Goal: Task Accomplishment & Management: Complete application form

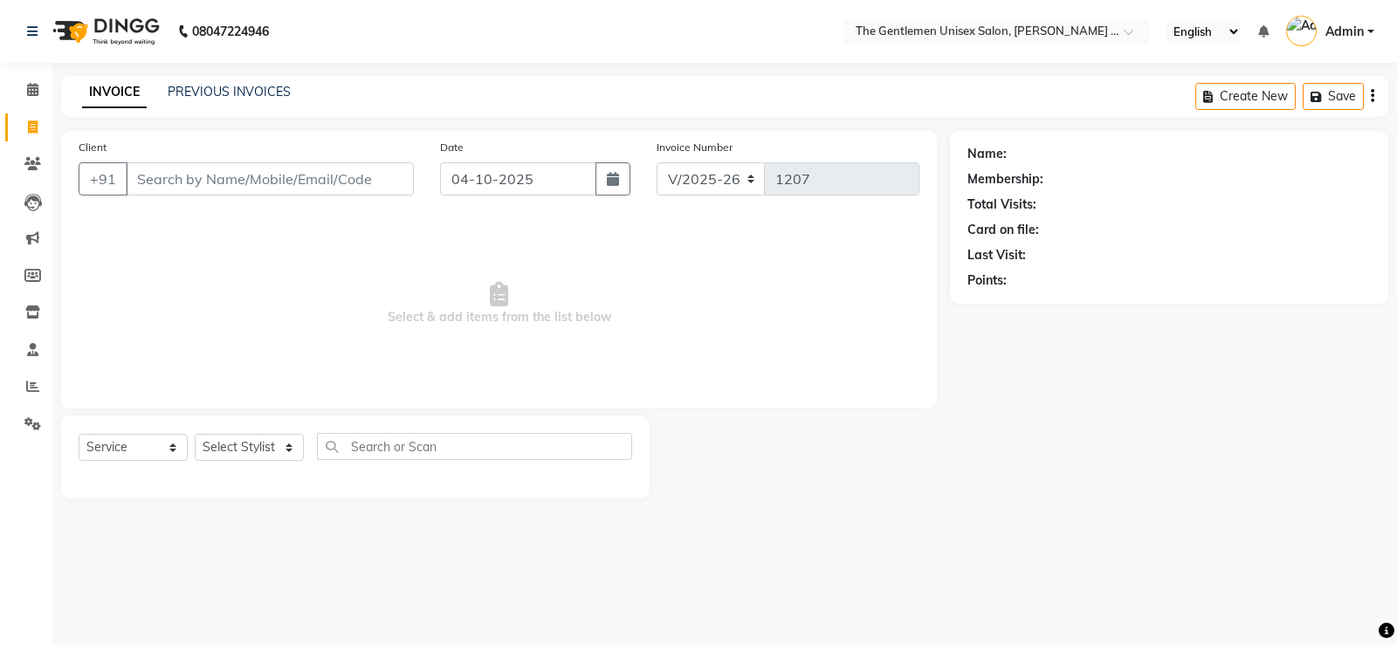
select select "5552"
select select "service"
click at [205, 178] on input "Client" at bounding box center [270, 178] width 288 height 33
type input "9881293196"
click at [390, 168] on button "Add Client" at bounding box center [369, 178] width 90 height 33
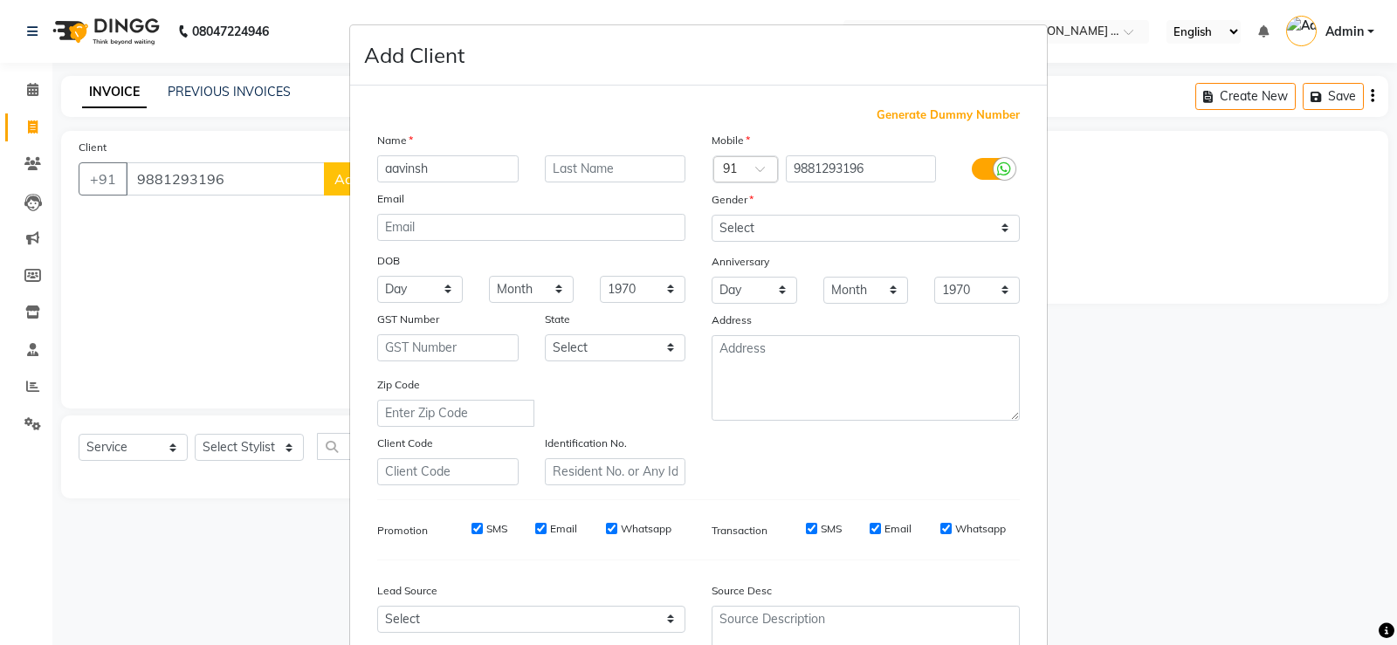
type input "aavinsh"
click at [964, 216] on select "Select [DEMOGRAPHIC_DATA] [DEMOGRAPHIC_DATA] Other Prefer Not To Say" at bounding box center [865, 228] width 308 height 27
select select "[DEMOGRAPHIC_DATA]"
click at [711, 215] on select "Select [DEMOGRAPHIC_DATA] [DEMOGRAPHIC_DATA] Other Prefer Not To Say" at bounding box center [865, 228] width 308 height 27
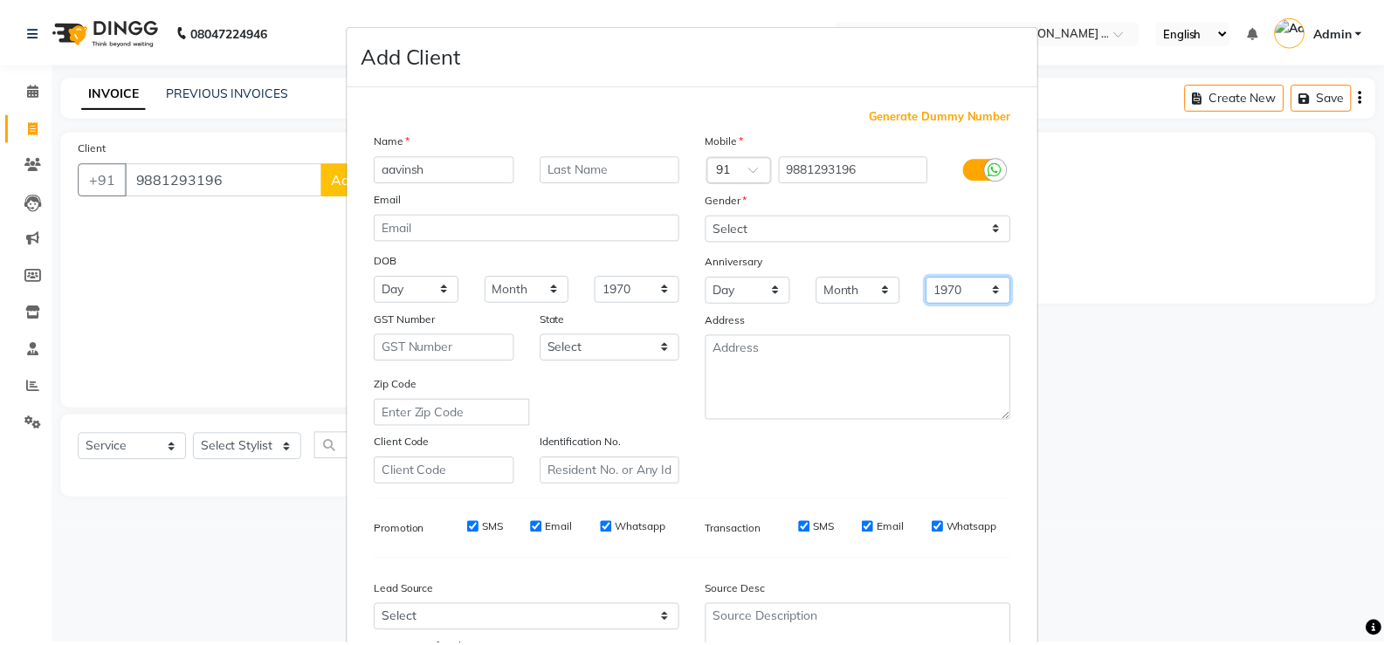
scroll to position [161, 0]
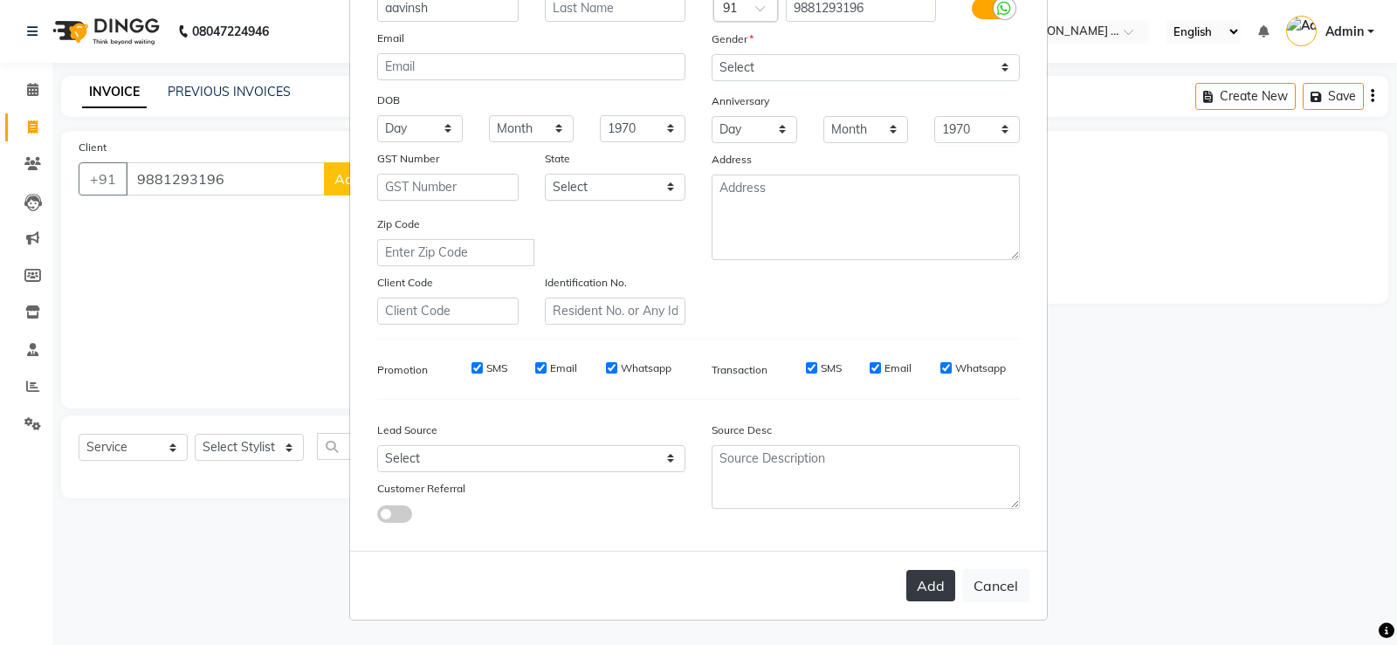
click at [938, 592] on button "Add" at bounding box center [930, 585] width 49 height 31
click at [938, 592] on div "Add Cancel" at bounding box center [698, 585] width 697 height 69
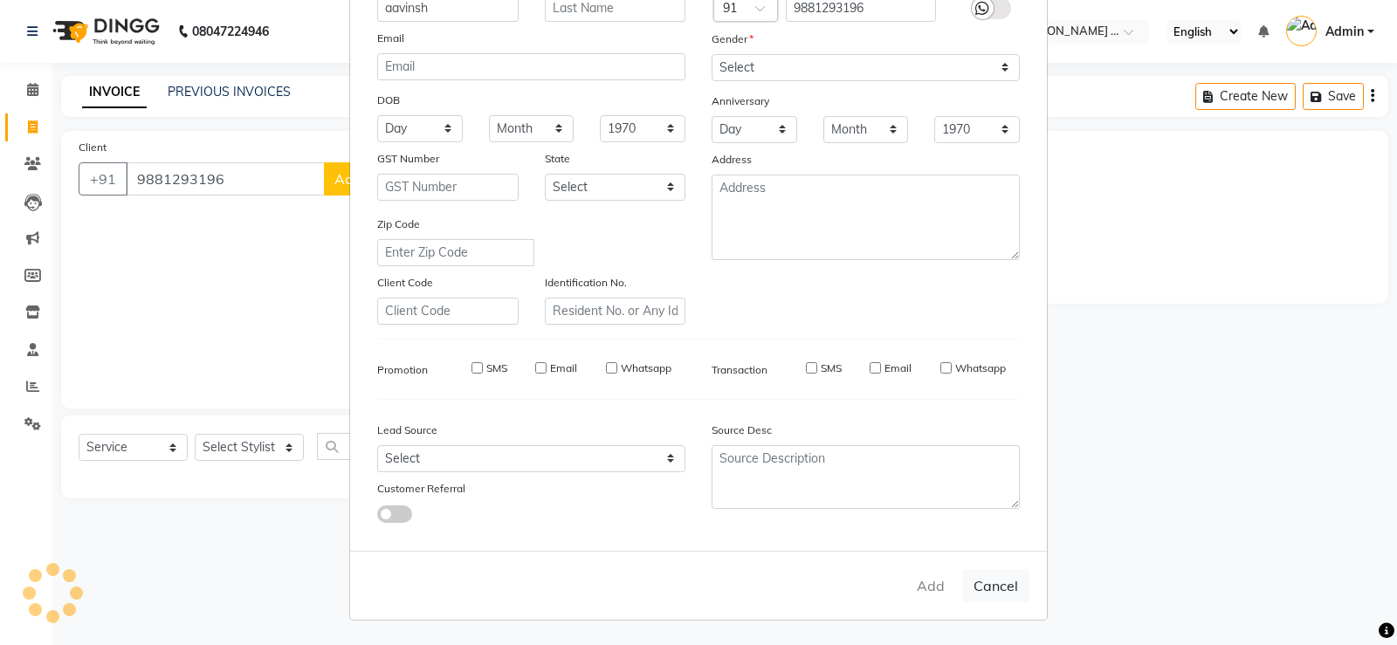
select select
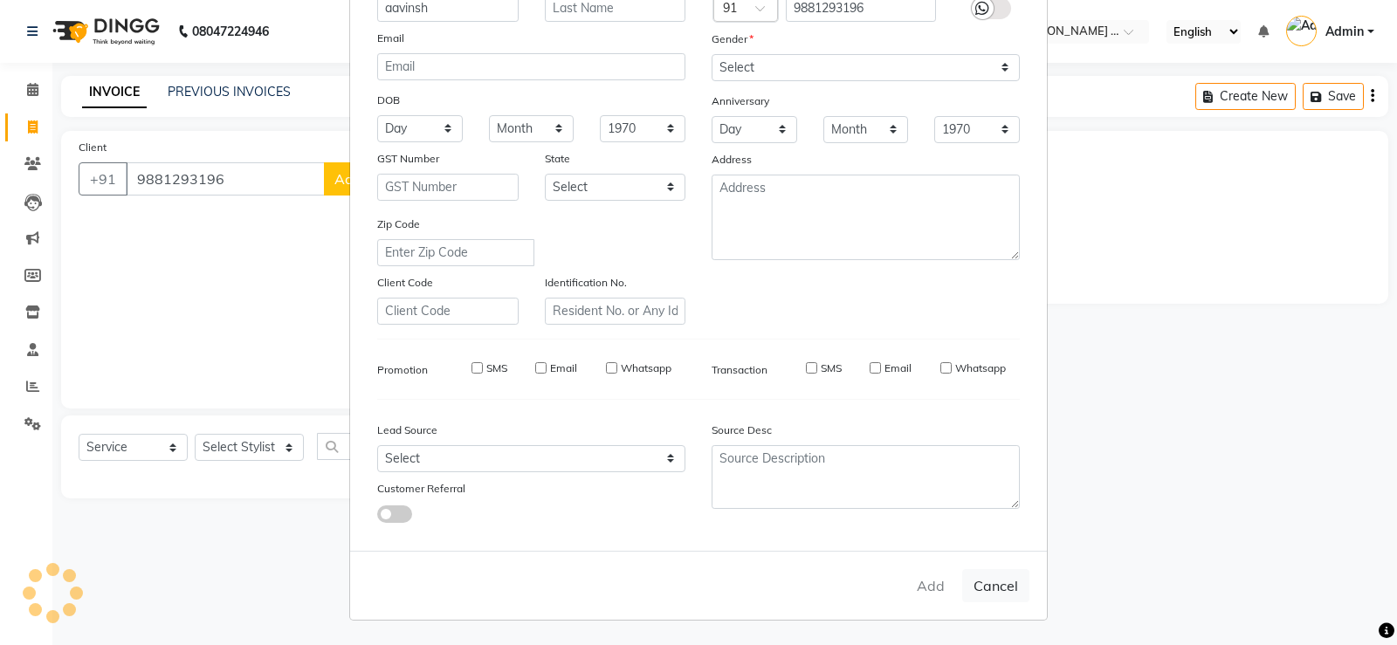
select select
checkbox input "false"
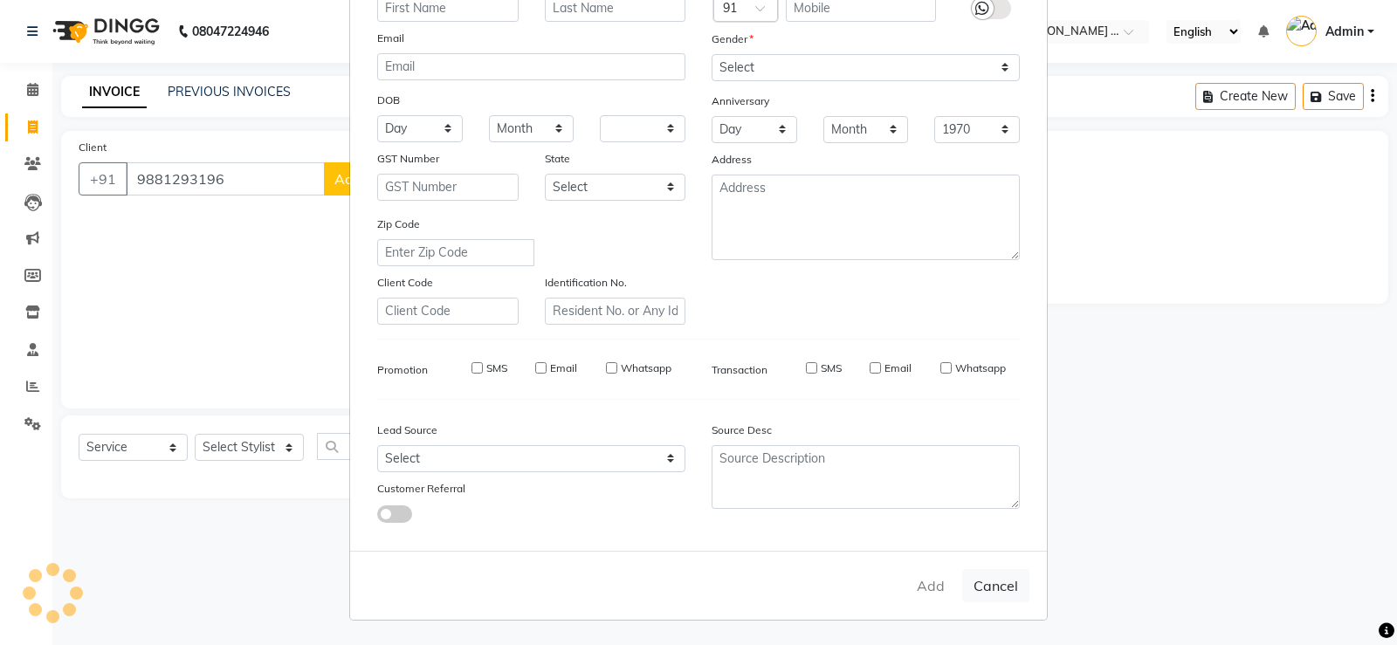
checkbox input "false"
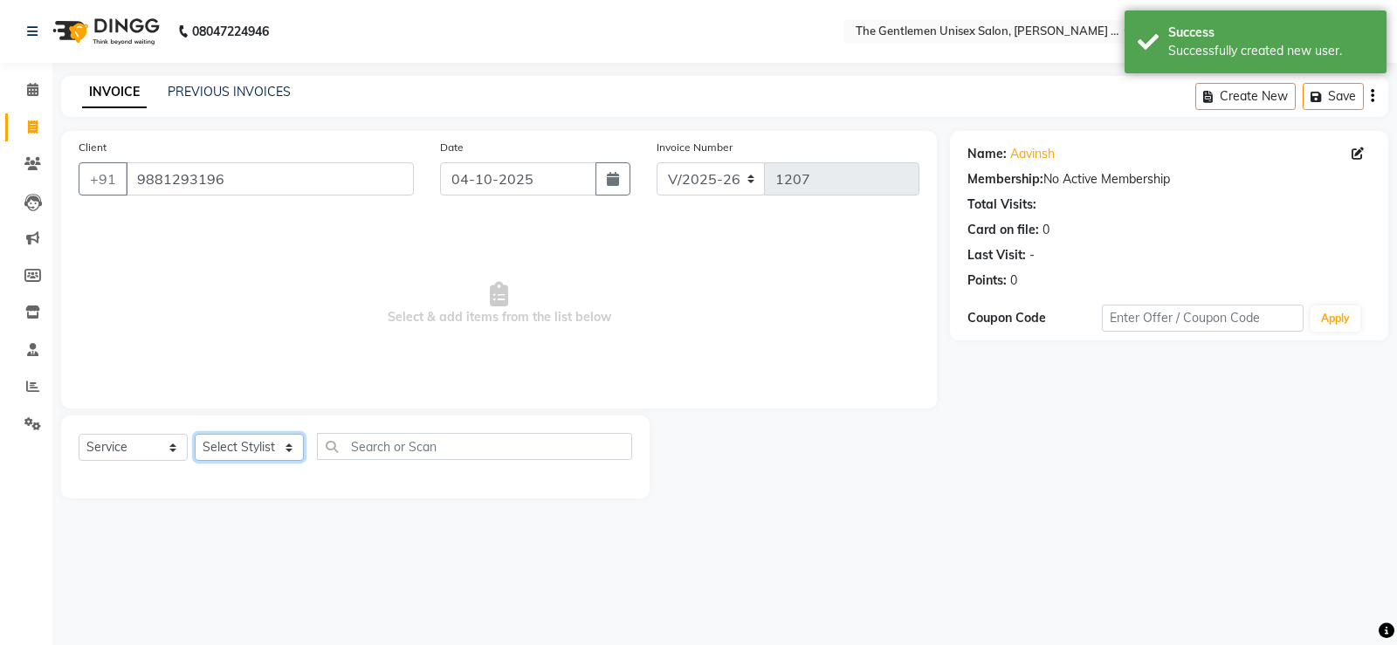
click at [280, 453] on select "Select Stylist [PERSON_NAME]" at bounding box center [249, 447] width 109 height 27
select select "47146"
click at [195, 434] on select "Select Stylist [PERSON_NAME]" at bounding box center [249, 447] width 109 height 27
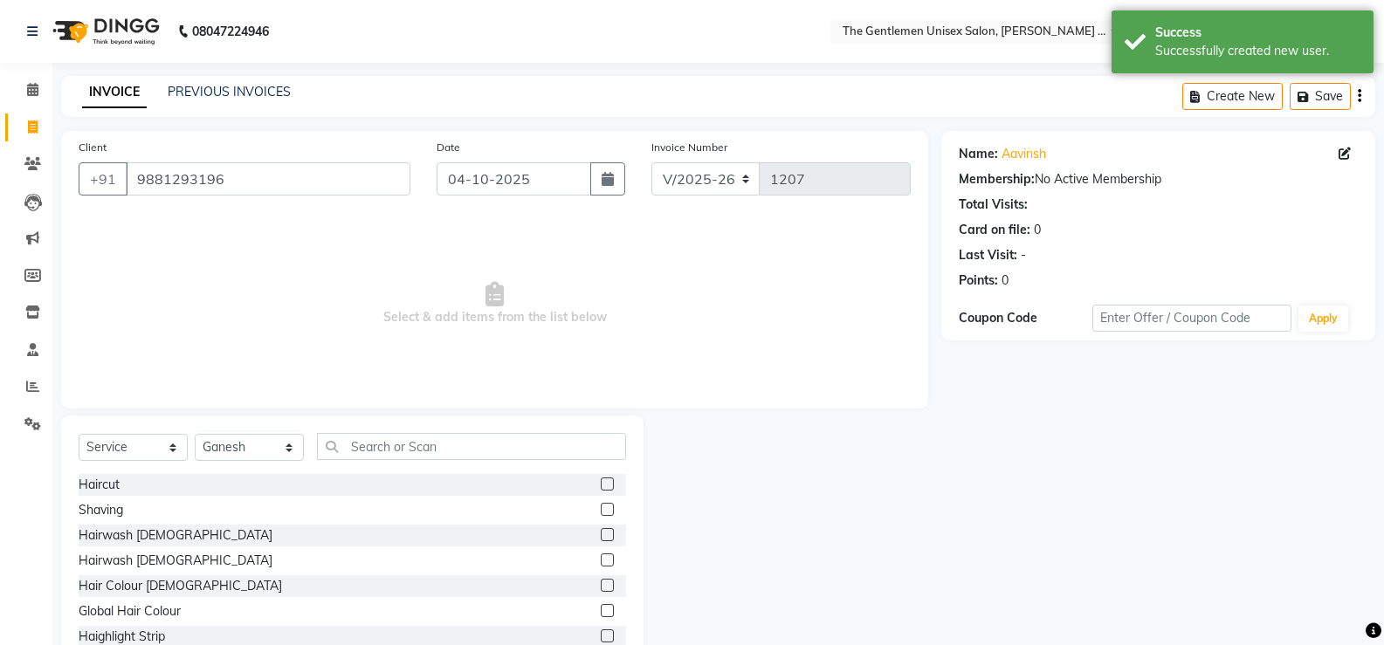
click at [581, 485] on div "Haircut" at bounding box center [352, 485] width 547 height 22
click at [601, 483] on label at bounding box center [607, 483] width 13 height 13
click at [601, 483] on input "checkbox" at bounding box center [606, 484] width 11 height 11
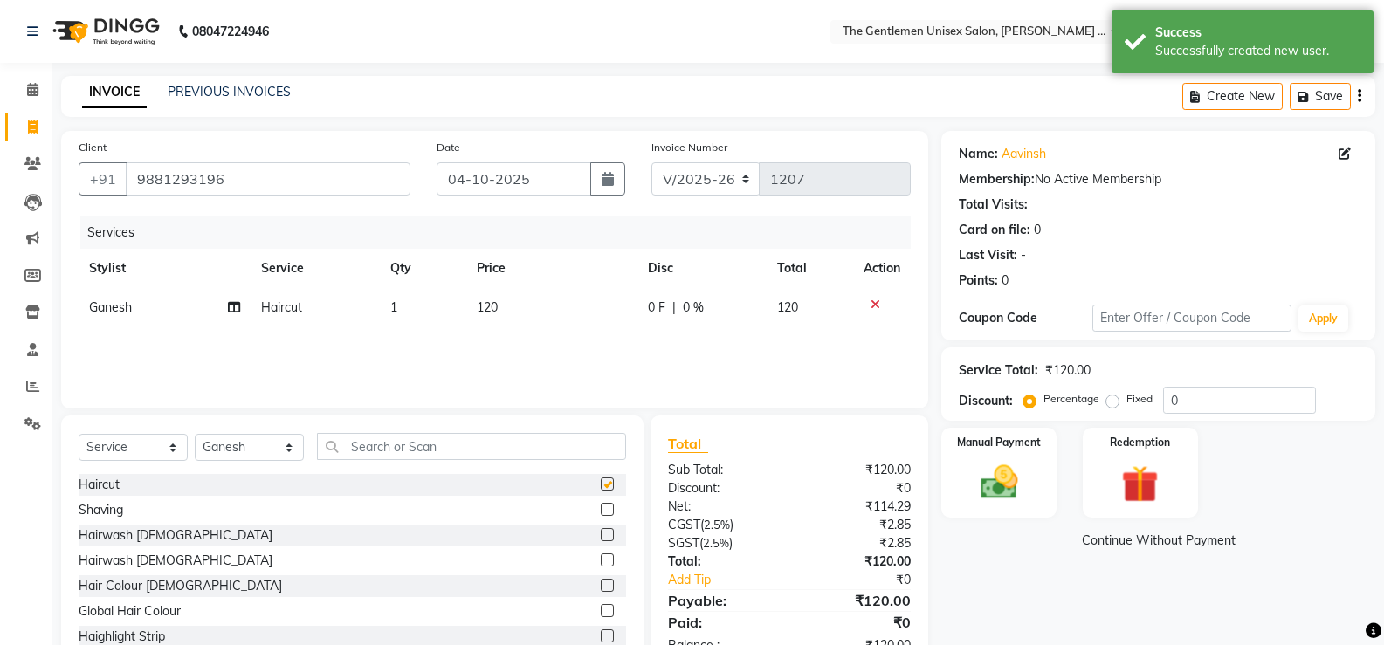
checkbox input "false"
click at [601, 513] on label at bounding box center [607, 509] width 13 height 13
click at [601, 513] on input "checkbox" at bounding box center [606, 510] width 11 height 11
checkbox input "false"
click at [601, 532] on label at bounding box center [607, 534] width 13 height 13
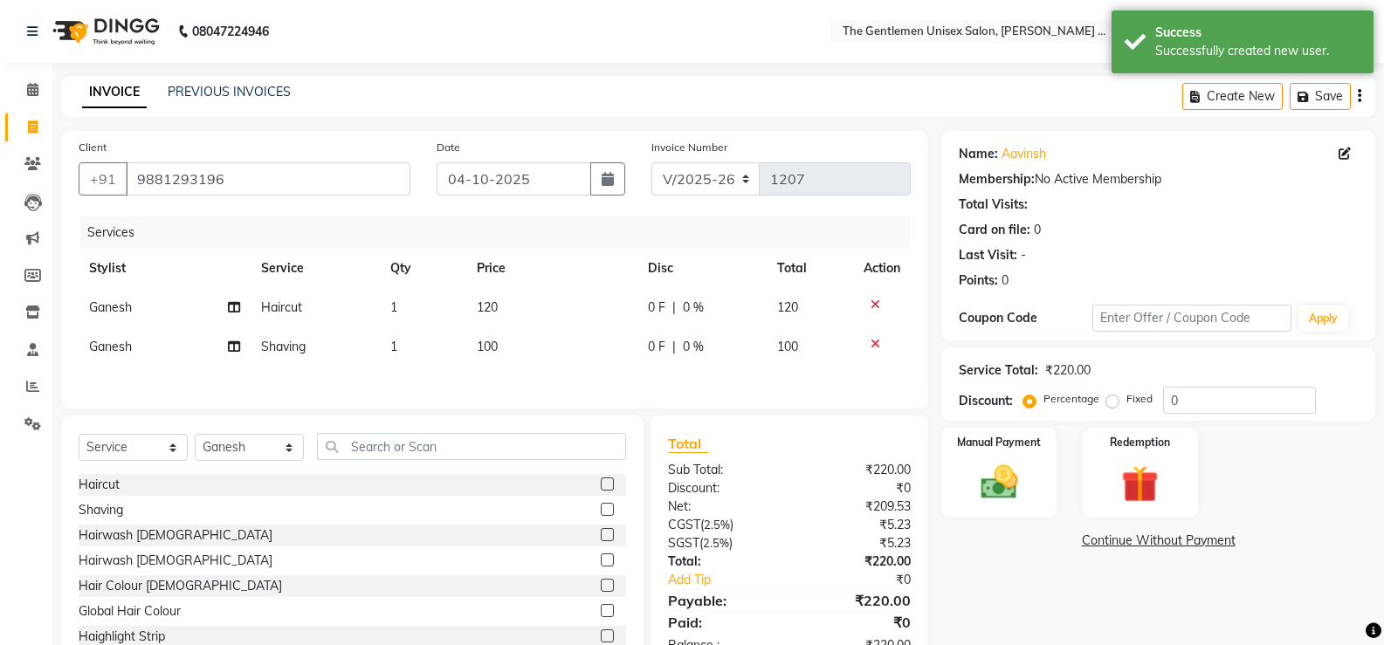
click at [601, 532] on input "checkbox" at bounding box center [606, 535] width 11 height 11
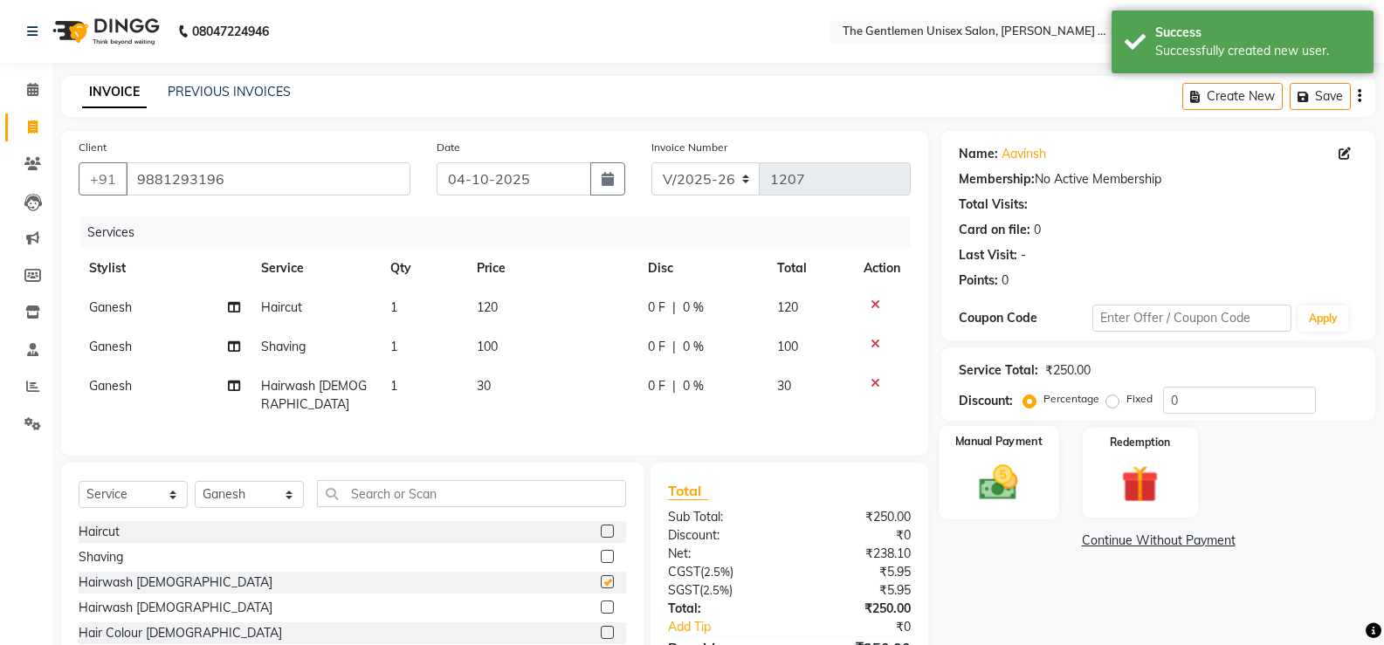
checkbox input "false"
click at [975, 477] on img at bounding box center [998, 482] width 62 height 45
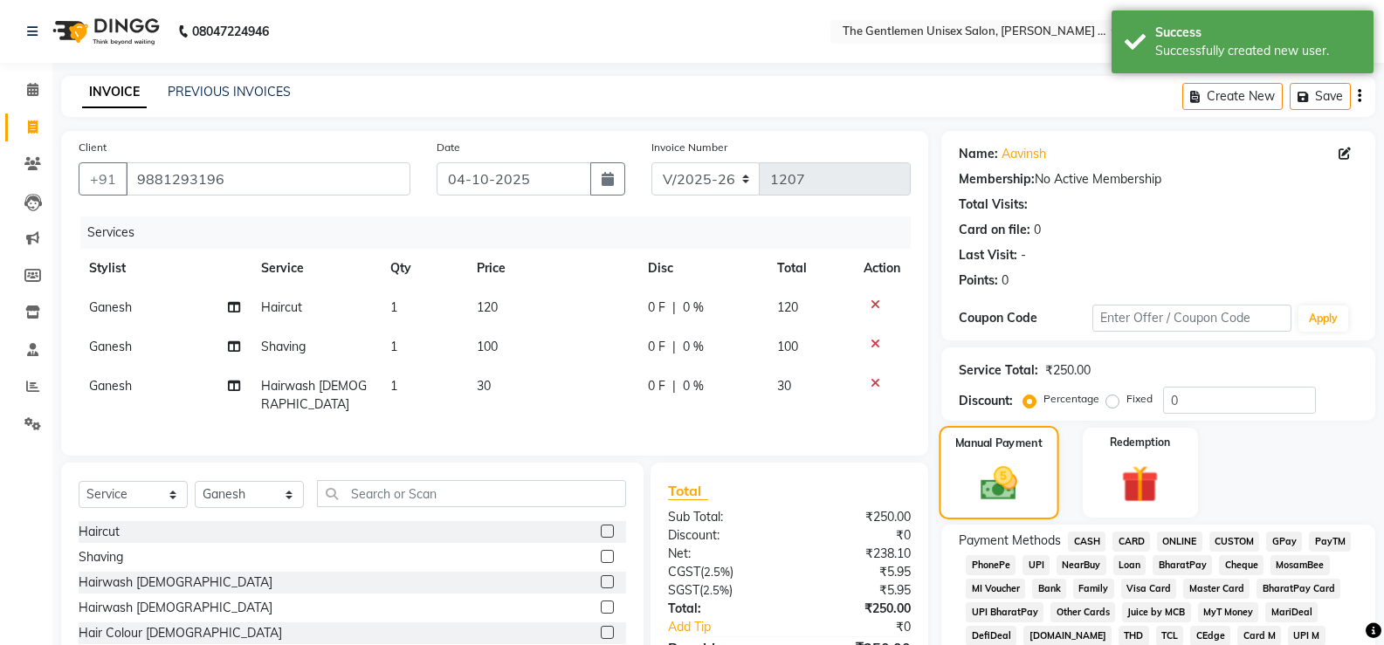
click at [1008, 484] on img at bounding box center [998, 484] width 59 height 42
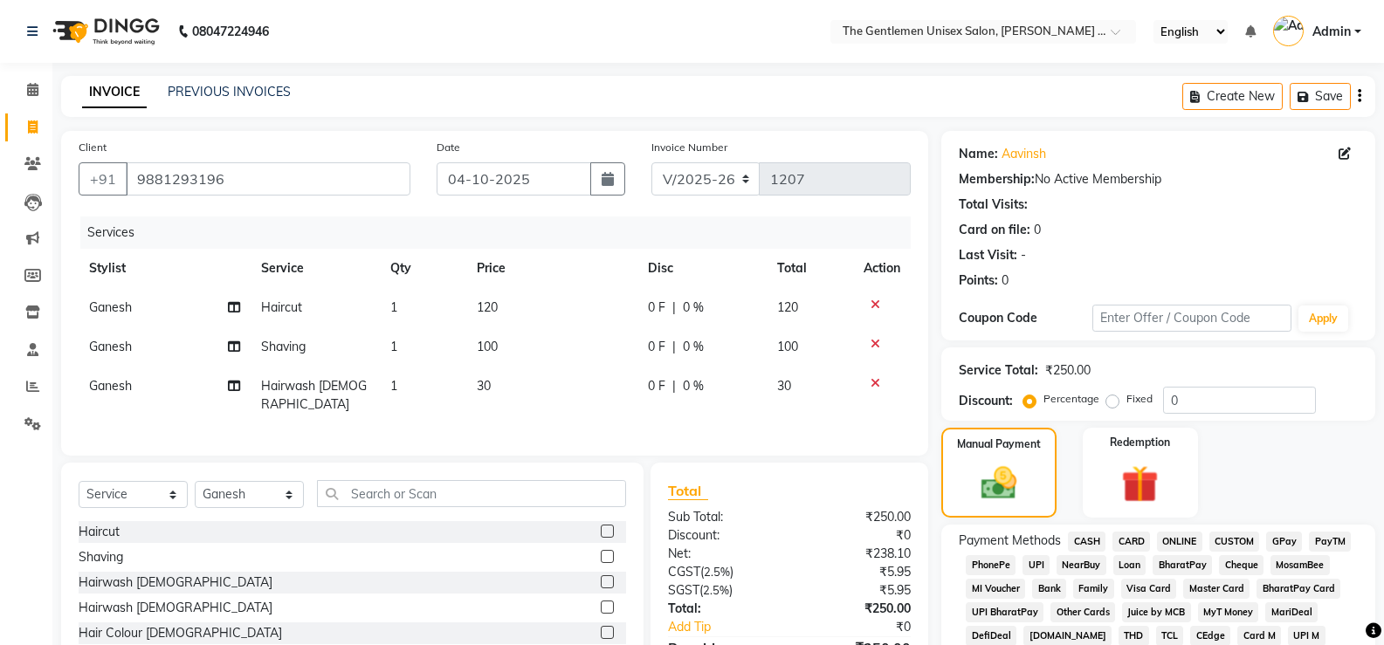
click at [1175, 544] on span "ONLINE" at bounding box center [1179, 542] width 45 height 20
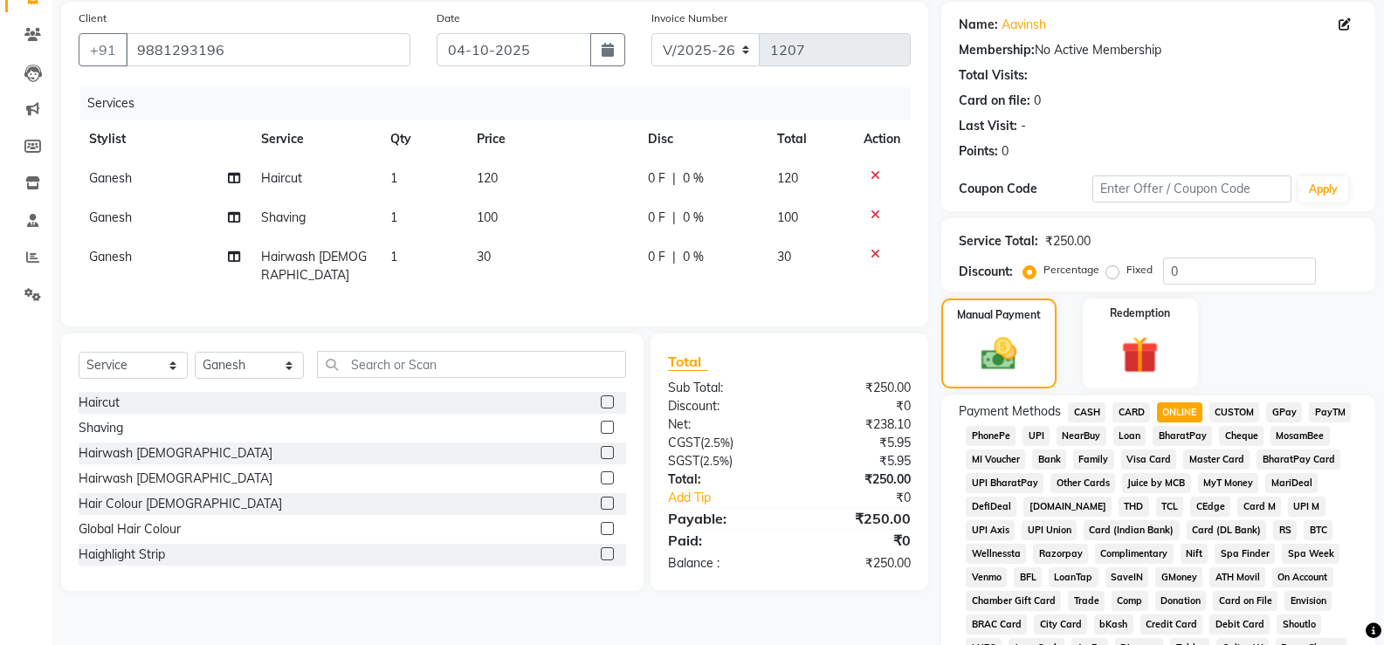
scroll to position [157, 0]
